Goal: Navigation & Orientation: Find specific page/section

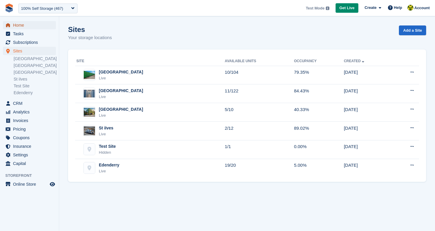
click at [18, 27] on span "Home" at bounding box center [31, 25] width 36 height 8
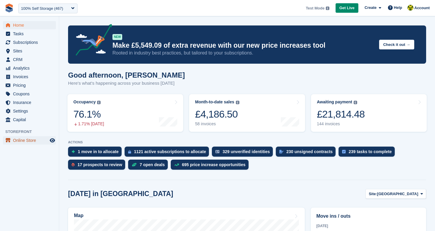
click at [31, 141] on span "Online Store" at bounding box center [31, 140] width 36 height 8
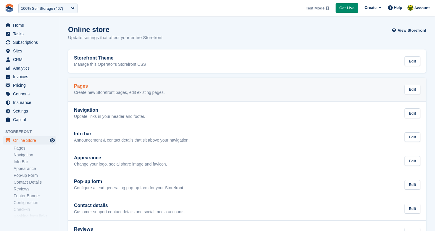
click at [125, 94] on p "Create new Storefront pages, edit existing pages." at bounding box center [119, 92] width 91 height 5
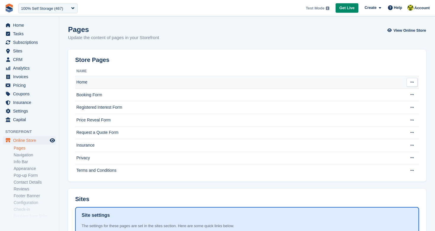
click at [101, 83] on td "Home" at bounding box center [238, 82] width 327 height 13
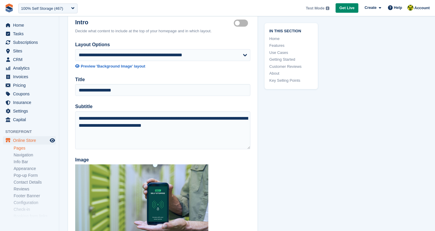
scroll to position [42, 0]
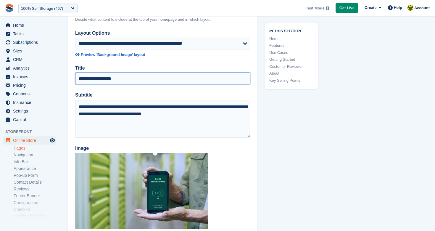
click at [127, 77] on input "**********" at bounding box center [162, 79] width 175 height 12
type input "**********"
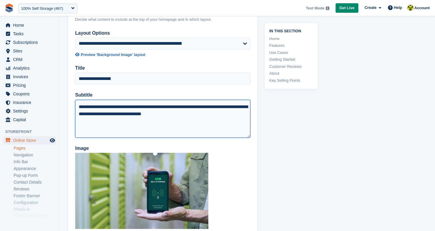
click at [195, 116] on textarea "**********" at bounding box center [162, 119] width 175 height 38
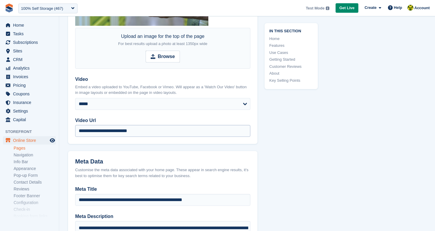
scroll to position [310, 0]
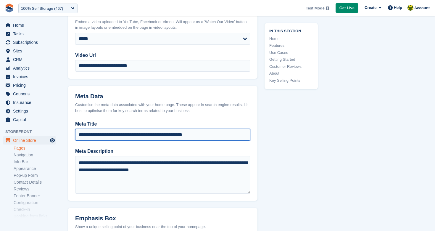
drag, startPoint x: 113, startPoint y: 134, endPoint x: 205, endPoint y: 136, distance: 91.6
click at [205, 136] on input "**********" at bounding box center [162, 135] width 175 height 12
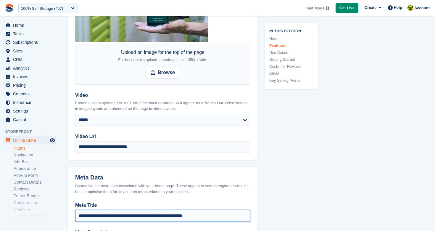
scroll to position [0, 0]
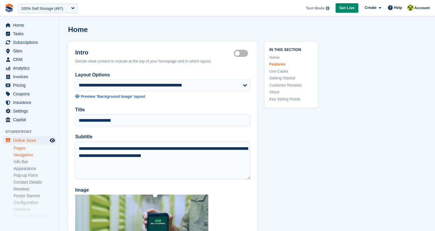
click at [32, 157] on link "Navigation" at bounding box center [35, 155] width 42 height 6
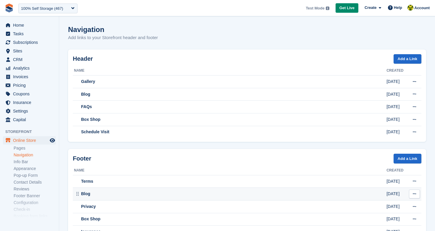
scroll to position [23, 0]
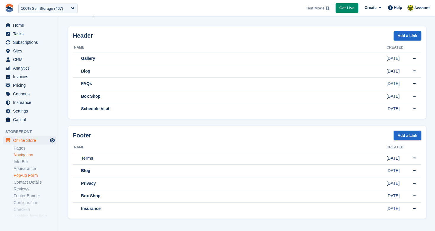
click at [29, 177] on link "Pop-up Form" at bounding box center [35, 176] width 42 height 6
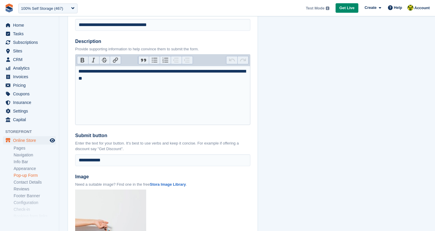
scroll to position [452, 0]
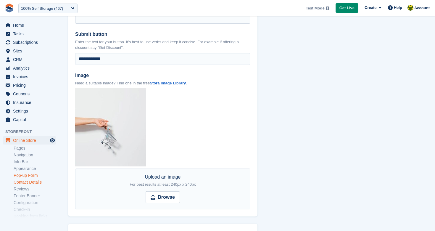
click at [36, 182] on link "Contact Details" at bounding box center [35, 183] width 42 height 6
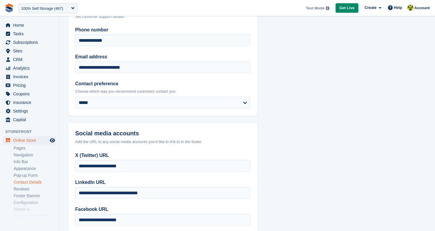
scroll to position [108, 0]
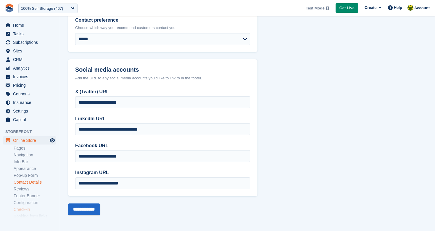
click at [21, 210] on link "Check-in" at bounding box center [35, 210] width 42 height 6
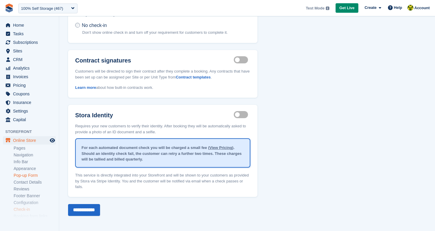
scroll to position [37, 0]
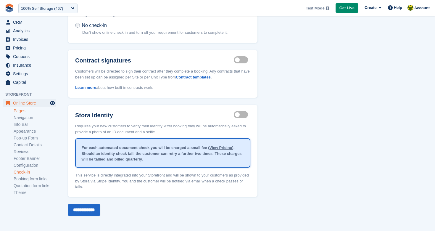
click at [24, 111] on link "Pages" at bounding box center [35, 111] width 42 height 6
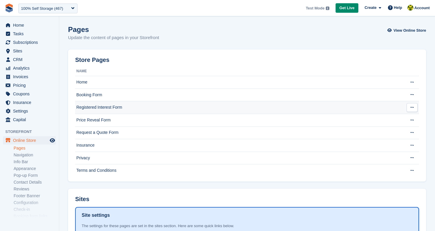
click at [108, 107] on td "Registered Interest Form" at bounding box center [238, 107] width 327 height 13
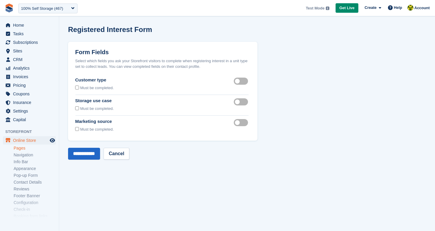
drag, startPoint x: 76, startPoint y: 61, endPoint x: 185, endPoint y: 89, distance: 113.4
click at [225, 72] on header "Form Fields Select which fields you ask your Storefront visitors to complete wh…" at bounding box center [163, 59] width 190 height 35
click at [66, 94] on section "**********" at bounding box center [247, 115] width 376 height 231
click at [27, 140] on span "Online Store" at bounding box center [31, 140] width 36 height 8
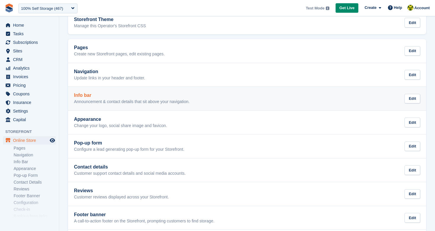
scroll to position [38, 0]
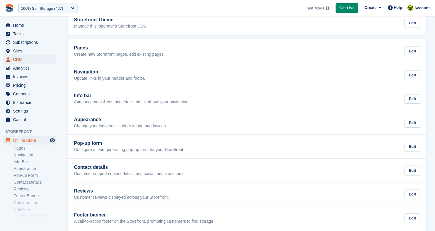
click at [22, 61] on span "CRM" at bounding box center [31, 59] width 36 height 8
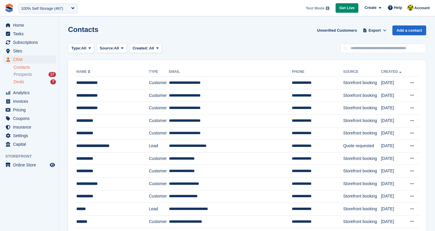
click at [28, 81] on div "Deals 7" at bounding box center [35, 82] width 42 height 6
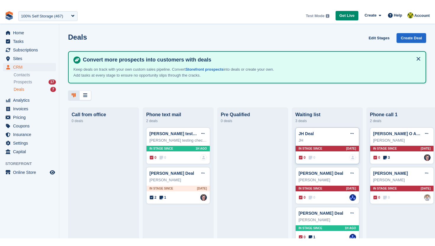
scroll to position [13, 0]
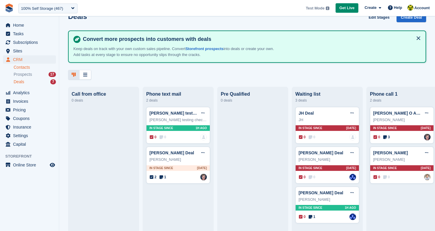
click at [28, 68] on link "Contacts" at bounding box center [35, 68] width 42 height 6
